Goal: Information Seeking & Learning: Learn about a topic

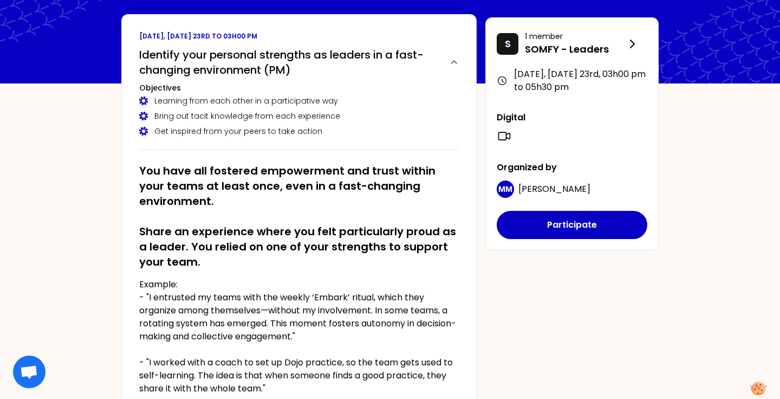
scroll to position [60, 0]
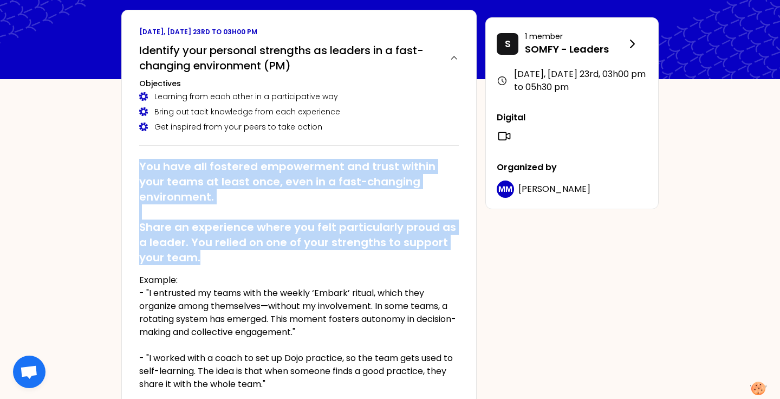
drag, startPoint x: 133, startPoint y: 164, endPoint x: 259, endPoint y: 260, distance: 158.8
click at [259, 260] on div "[DATE], [DATE] 23rd to 03h00 pm Identify your personal strengths as leaders in …" at bounding box center [298, 230] width 355 height 440
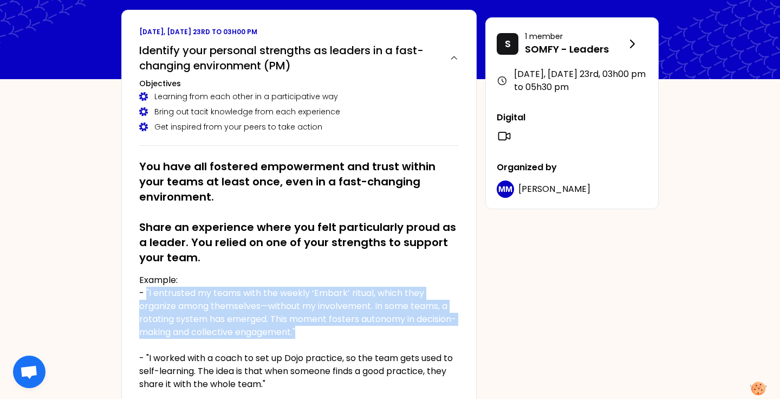
drag, startPoint x: 147, startPoint y: 292, endPoint x: 359, endPoint y: 336, distance: 216.1
click at [360, 336] on p "Example: - "I entrusted my teams with the weekly ‘Embark’ ritual, which they or…" at bounding box center [298, 331] width 319 height 117
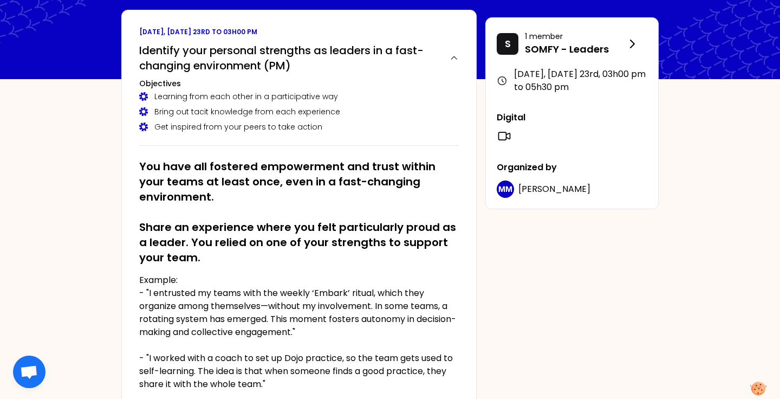
click at [342, 335] on p "Example: - "I entrusted my teams with the weekly ‘Embark’ ritual, which they or…" at bounding box center [298, 331] width 319 height 117
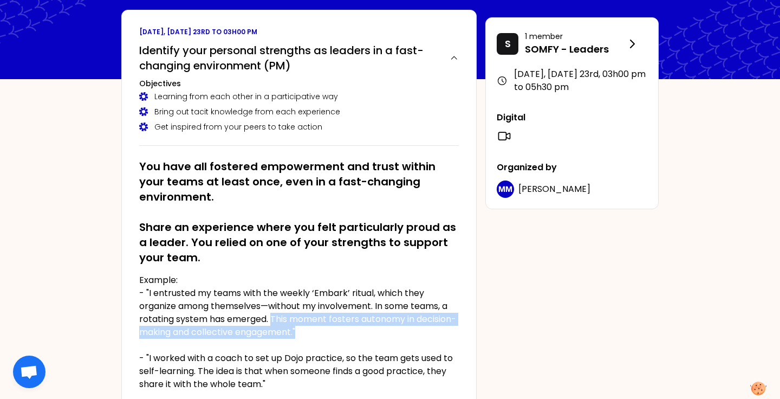
drag, startPoint x: 342, startPoint y: 335, endPoint x: 271, endPoint y: 318, distance: 72.2
click at [271, 318] on p "Example: - "I entrusted my teams with the weekly ‘Embark’ ritual, which they or…" at bounding box center [298, 331] width 319 height 117
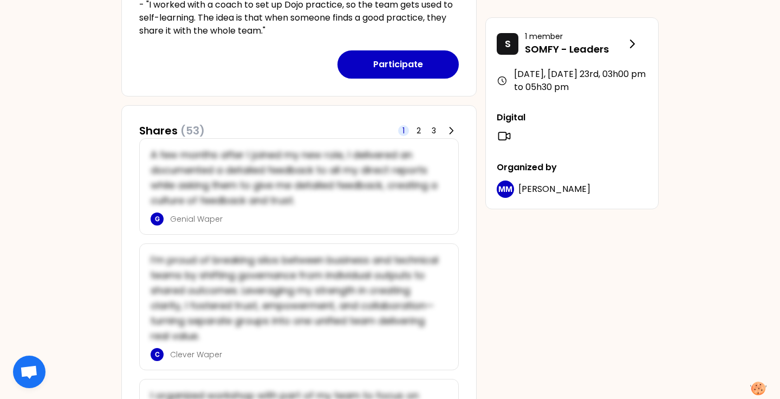
scroll to position [415, 0]
